Goal: Submit feedback/report problem: Submit feedback/report problem

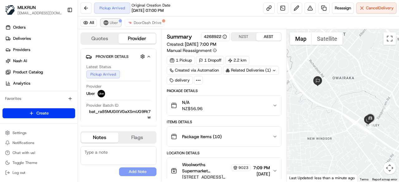
click at [110, 21] on span "Uber" at bounding box center [114, 22] width 8 height 5
click at [145, 22] on span "DoorDash Drive" at bounding box center [148, 22] width 28 height 5
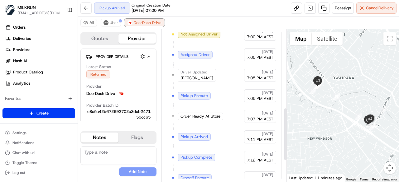
scroll to position [287, 0]
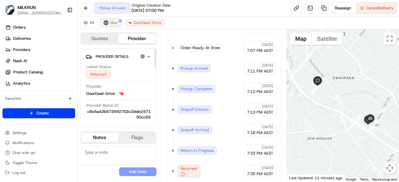
click at [109, 22] on button "Uber" at bounding box center [111, 22] width 20 height 7
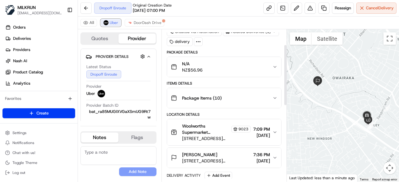
scroll to position [39, 0]
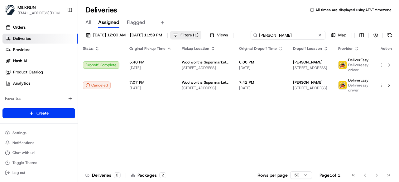
drag, startPoint x: 314, startPoint y: 35, endPoint x: 204, endPoint y: 31, distance: 110.4
click at [204, 31] on div "19/08/2025 12:00 AM - 19/08/2025 11:59 PM Filters ( 1 ) Views Edwin Whanau Map" at bounding box center [238, 37] width 321 height 12
click at [269, 40] on div "Edwin Whanau Map" at bounding box center [331, 35] width 125 height 9
drag, startPoint x: 312, startPoint y: 34, endPoint x: 17, endPoint y: 52, distance: 294.8
click at [17, 52] on div "MILKRUN kperera1@woolworths.com.au Toggle Sidebar Orders Deliveries Providers N…" at bounding box center [199, 91] width 399 height 182
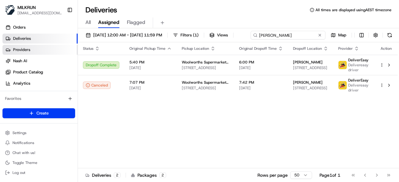
paste input "Rebecca parish"
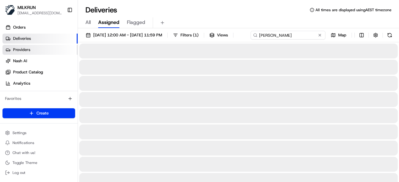
type input "Rebecca parish"
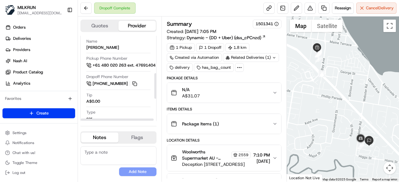
scroll to position [125, 11]
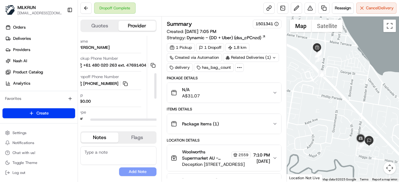
drag, startPoint x: 131, startPoint y: 119, endPoint x: 178, endPoint y: 110, distance: 48.2
click at [163, 119] on div at bounding box center [126, 120] width 73 height 2
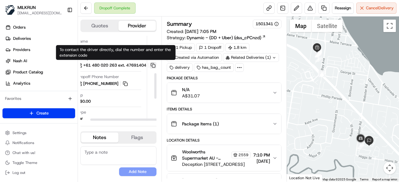
click at [152, 63] on button at bounding box center [153, 65] width 7 height 7
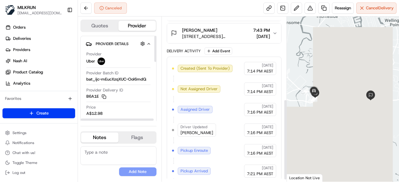
scroll to position [172, 0]
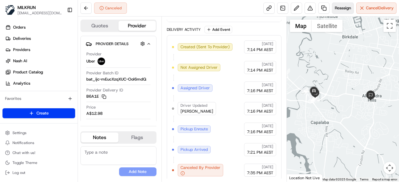
click at [337, 11] on button "Reassign" at bounding box center [343, 7] width 22 height 11
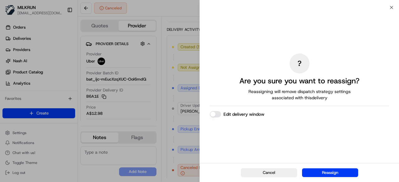
click at [315, 171] on button "Reassign" at bounding box center [330, 173] width 56 height 9
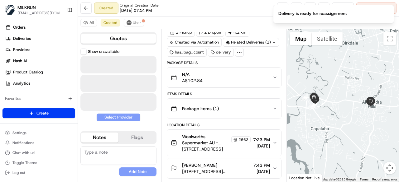
scroll to position [26, 0]
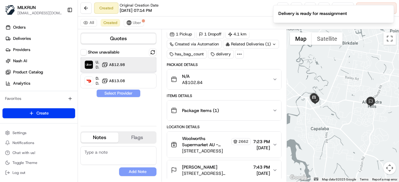
click at [133, 64] on div "Uber Dropoff ETA 23 minutes A$12.98" at bounding box center [118, 64] width 76 height 15
click at [130, 93] on button "Assign Provider" at bounding box center [118, 93] width 44 height 7
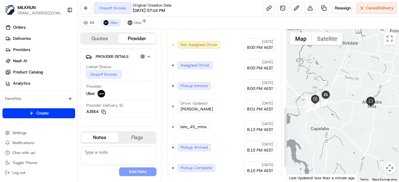
scroll to position [225, 0]
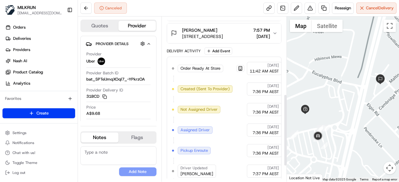
scroll to position [213, 0]
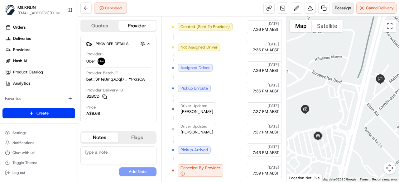
click at [345, 6] on span "Reassign" at bounding box center [343, 8] width 16 height 6
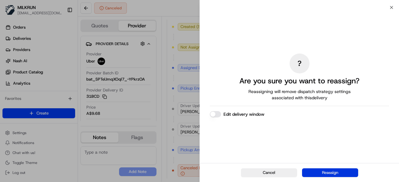
click at [340, 170] on button "Reassign" at bounding box center [330, 173] width 56 height 9
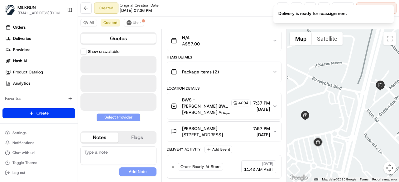
scroll to position [63, 0]
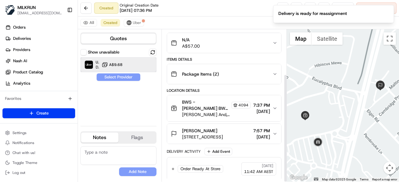
click at [104, 69] on div "Uber Dropoff ETA 17 minutes A$9.68" at bounding box center [118, 64] width 76 height 15
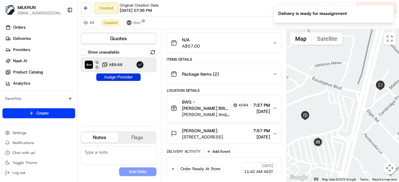
click at [113, 78] on button "Assign Provider" at bounding box center [118, 77] width 44 height 7
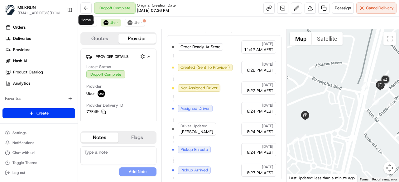
scroll to position [213, 0]
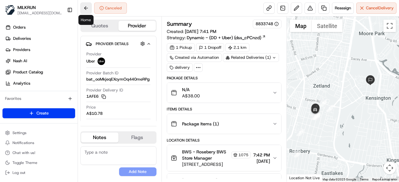
click at [81, 6] on button at bounding box center [85, 7] width 11 height 11
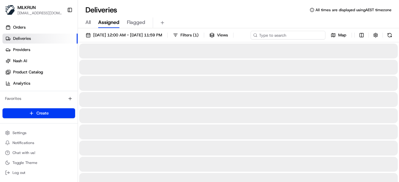
click at [307, 35] on input at bounding box center [288, 35] width 75 height 9
paste input "Andy Flemming"
type input "Andy Flemming"
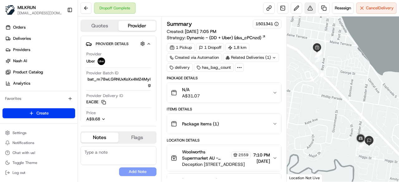
click at [310, 10] on button at bounding box center [310, 7] width 11 height 11
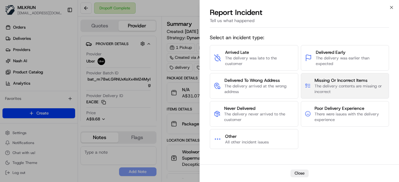
click at [350, 89] on span "The delivery contents are missing or incorrect" at bounding box center [350, 89] width 70 height 11
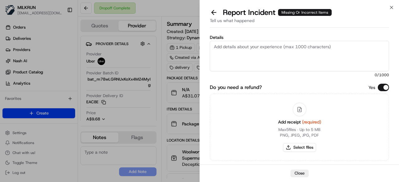
click at [269, 60] on textarea "Details" at bounding box center [299, 56] width 179 height 31
type textarea "Driver delivered the incorrect order"
click at [300, 148] on button "Select files" at bounding box center [299, 147] width 33 height 9
type input "C:\fakepath\124.png"
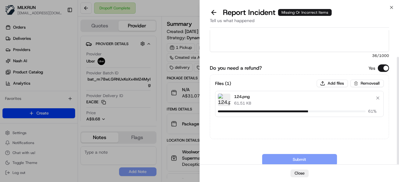
scroll to position [33, 0]
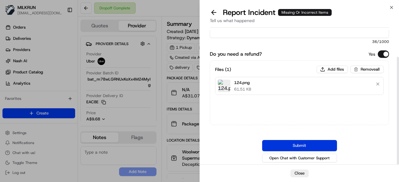
click at [311, 145] on button "Submit" at bounding box center [299, 145] width 75 height 11
